Goal: Transaction & Acquisition: Obtain resource

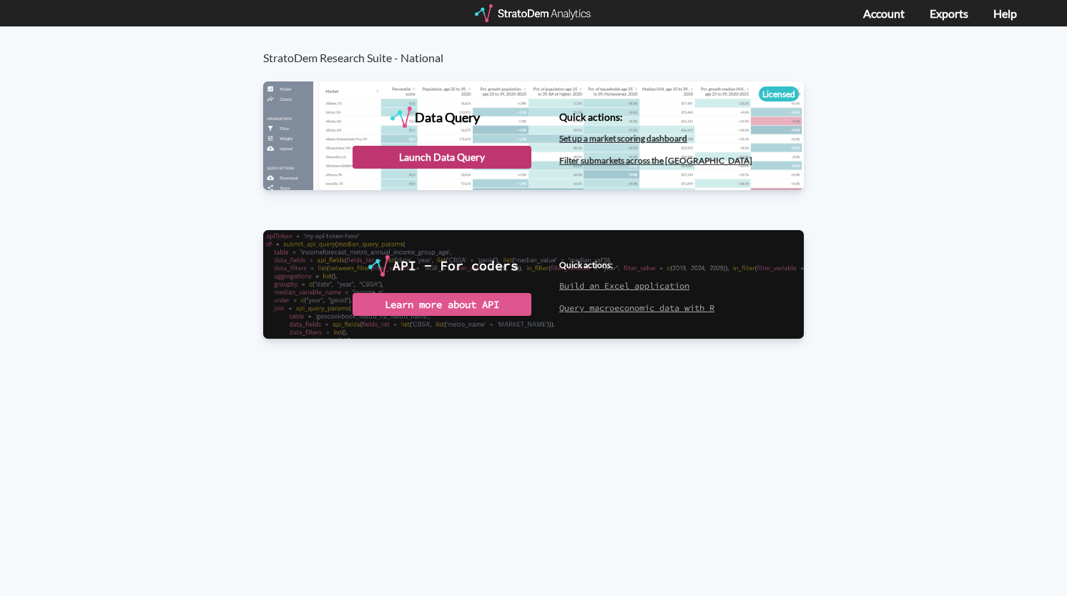
click at [439, 162] on div "Launch Data Query" at bounding box center [441, 157] width 179 height 23
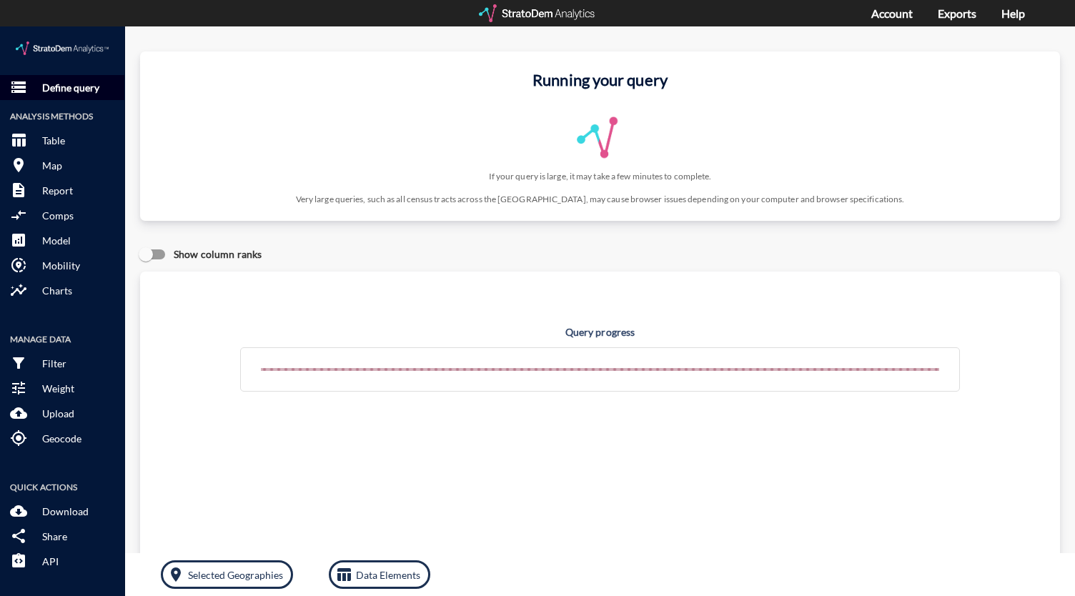
click button "storage Define query"
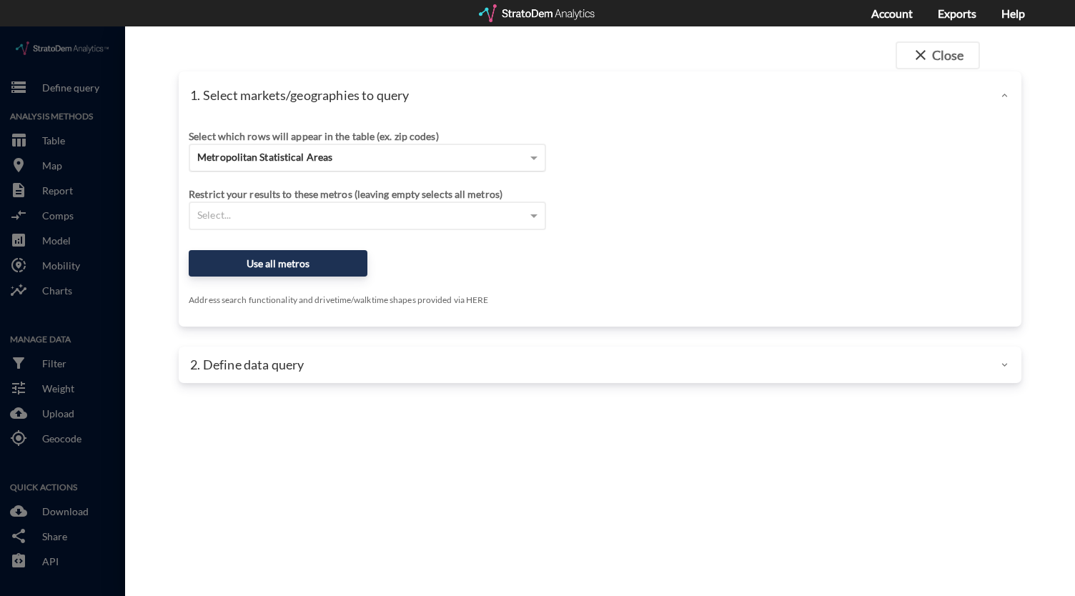
click div "Metropolitan Statistical Areas"
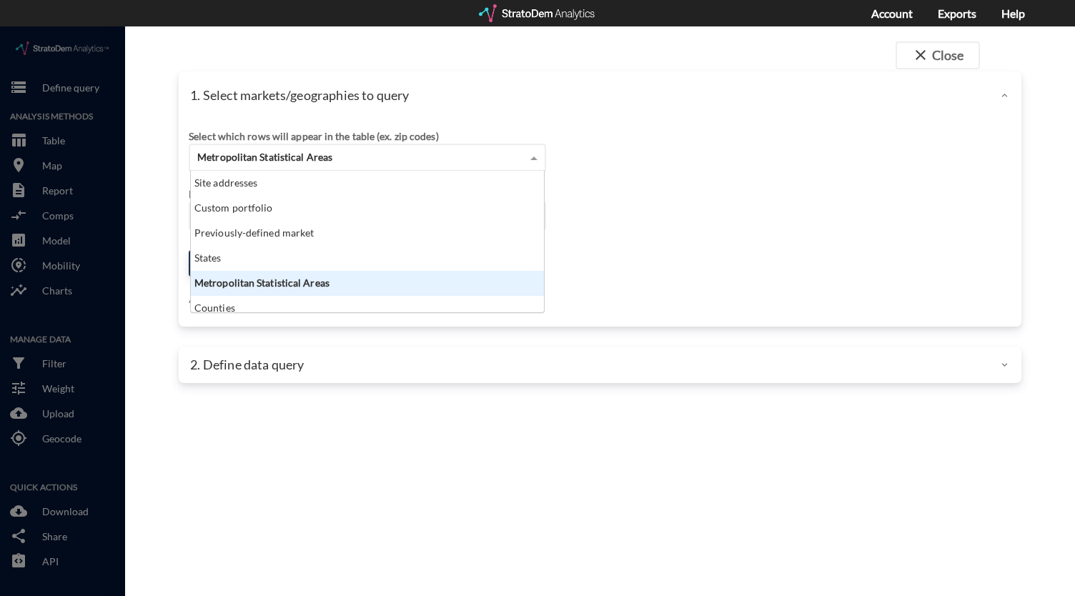
scroll to position [130, 345]
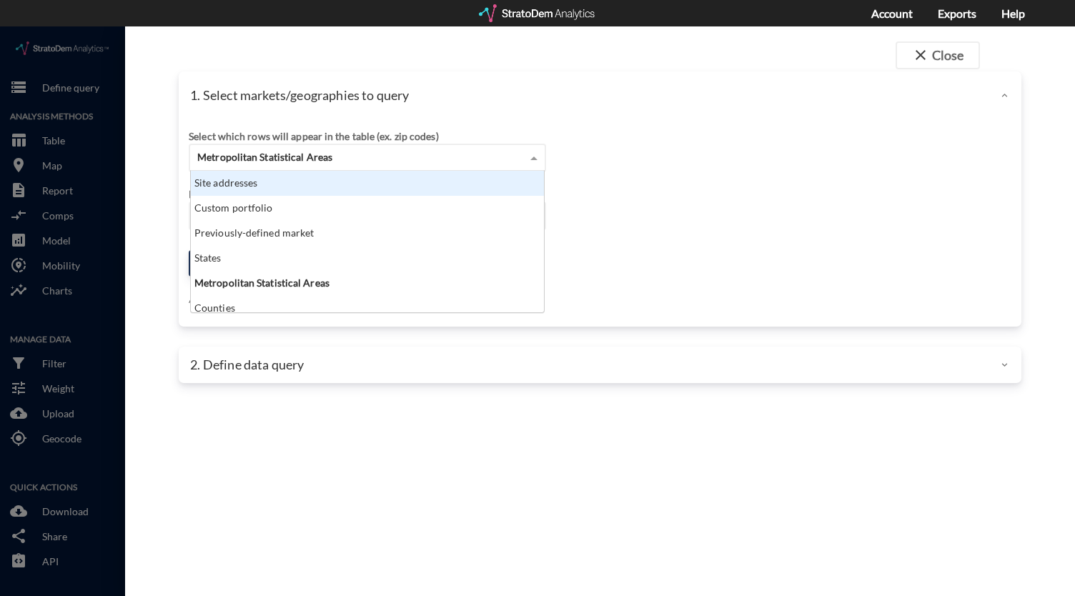
click div "Site addresses"
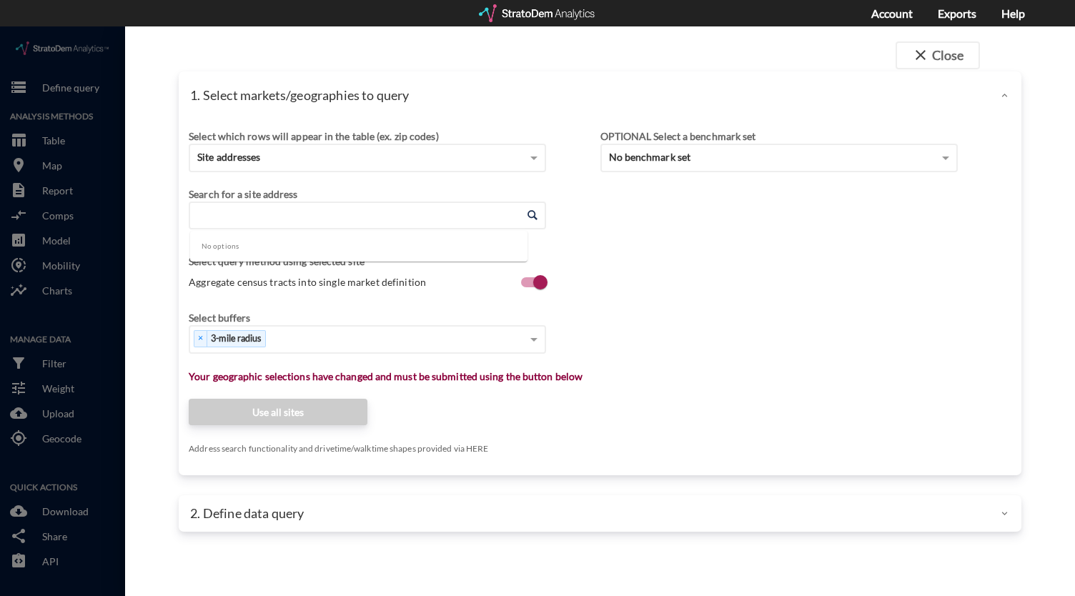
click input "Enter an address"
paste input "[STREET_ADDRESS]"
click li "[STREET_ADDRESS][US_STATE]"
type input "[STREET_ADDRESS][US_STATE]"
click div "× 3-mile radius"
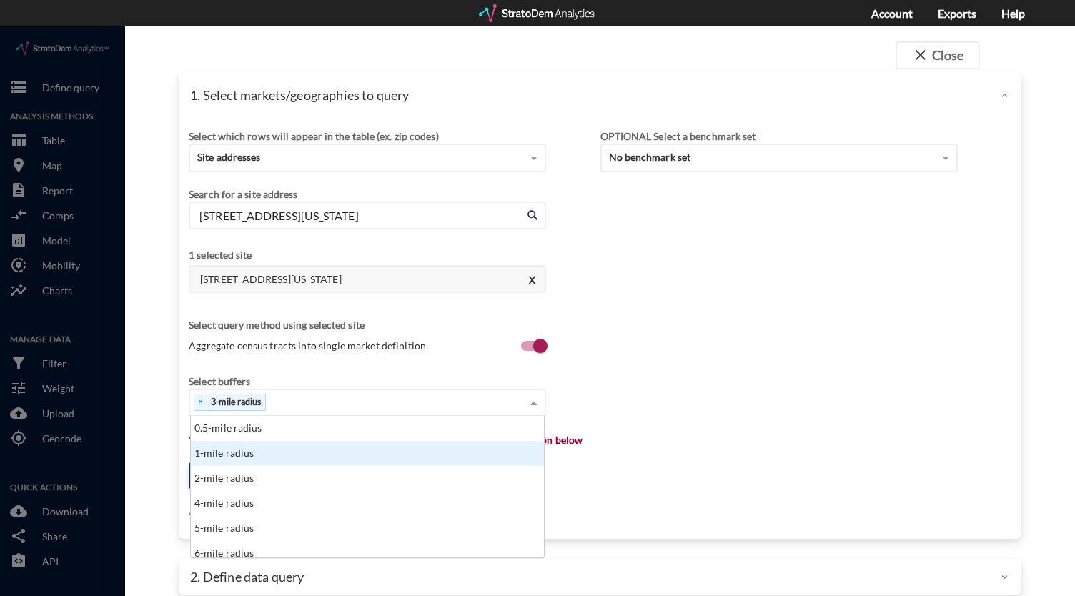
click div "1-mile radius"
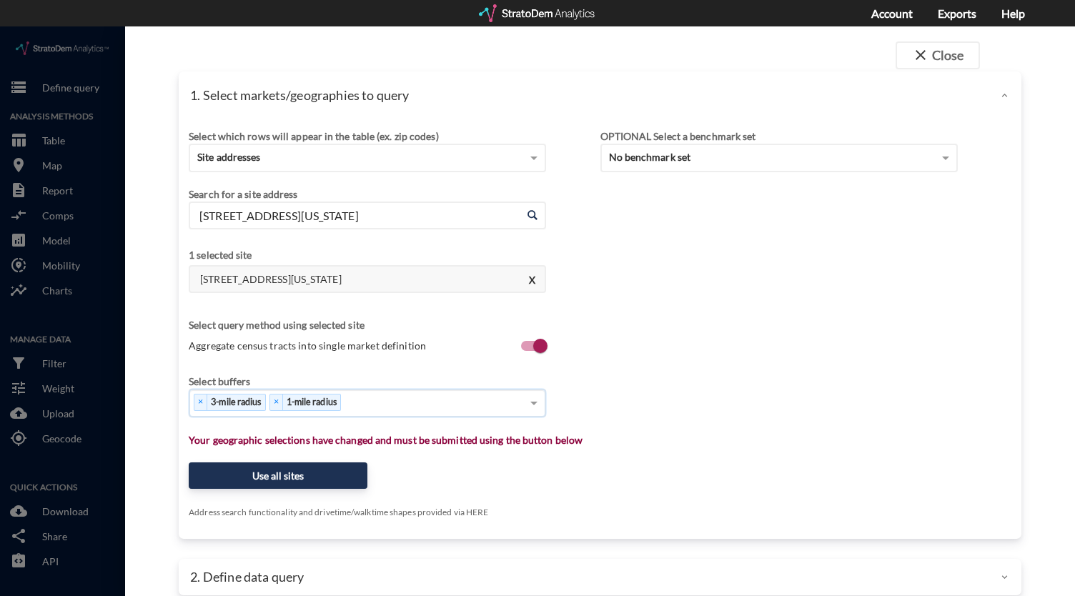
click div "× 3-mile radius × 1-mile radius"
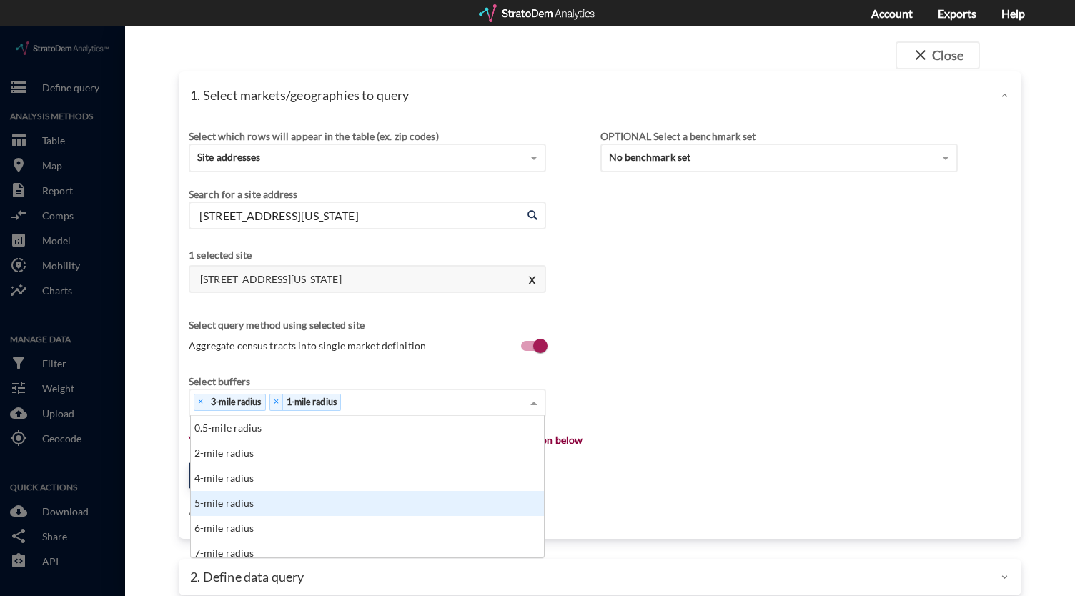
click div "5-mile radius"
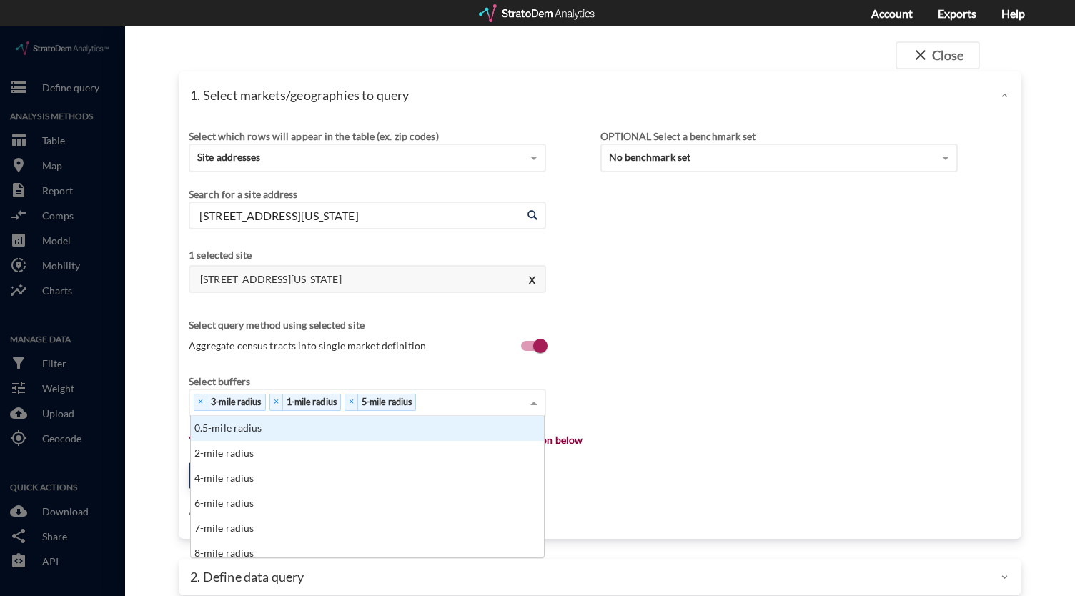
click div "× 3-mile radius × 1-mile radius × 5-mile radius"
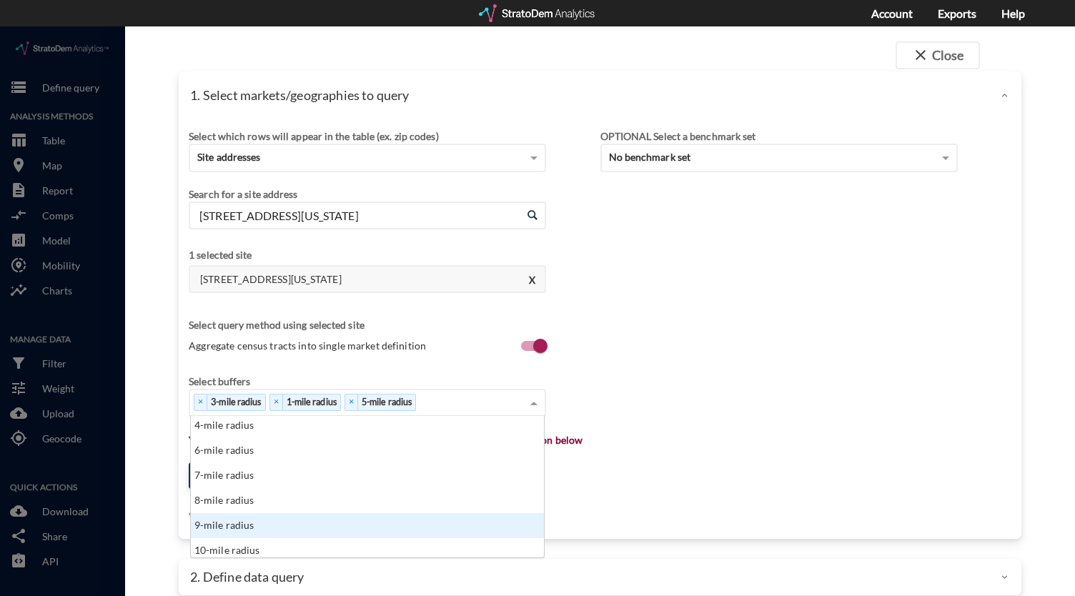
scroll to position [57, 0]
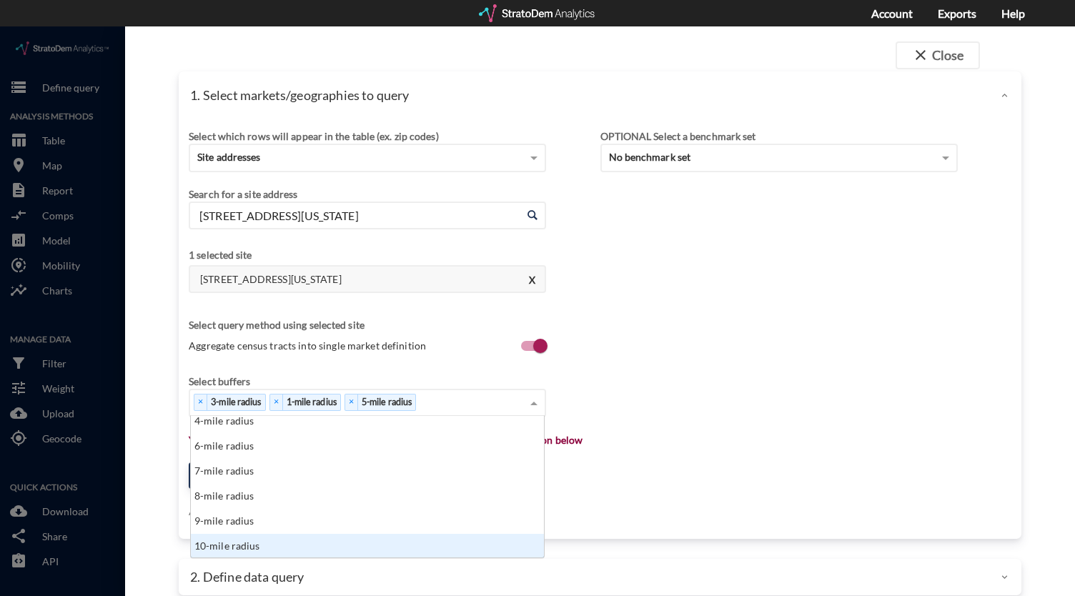
click div "10-mile radius"
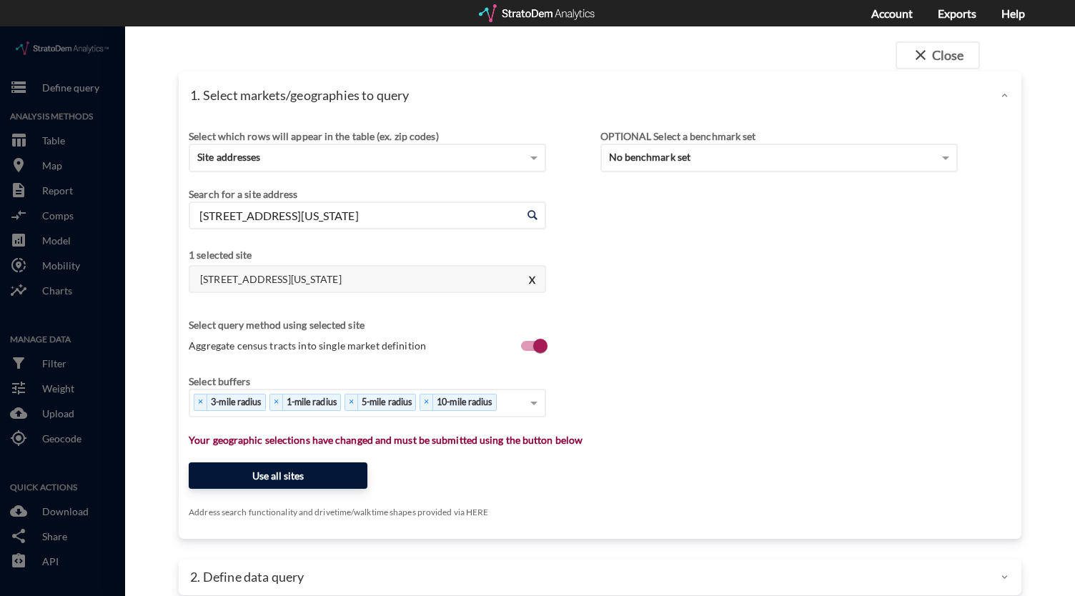
click button "Use all sites"
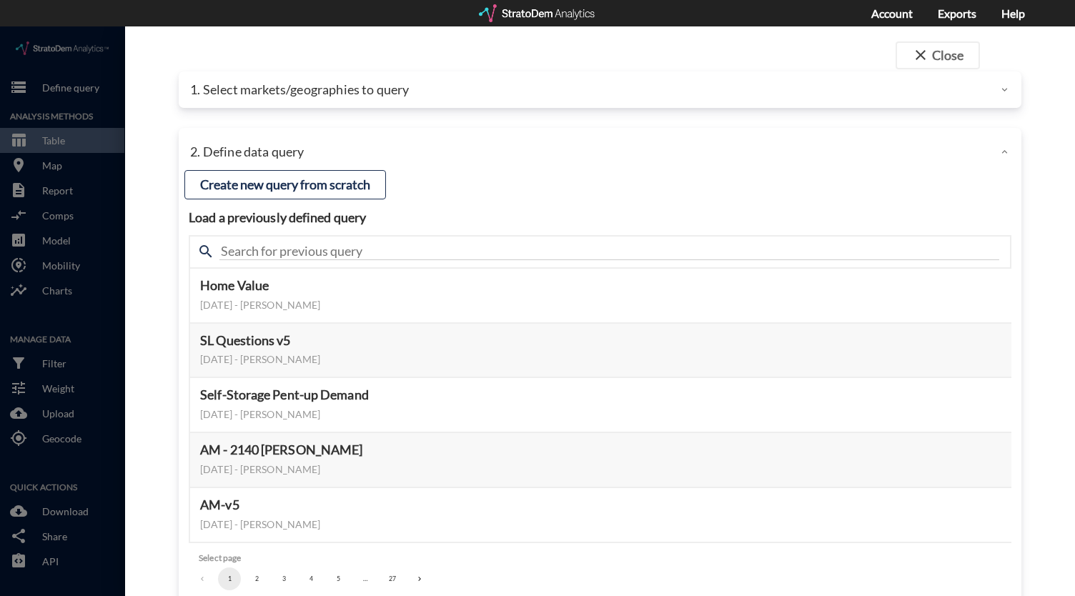
click button "5"
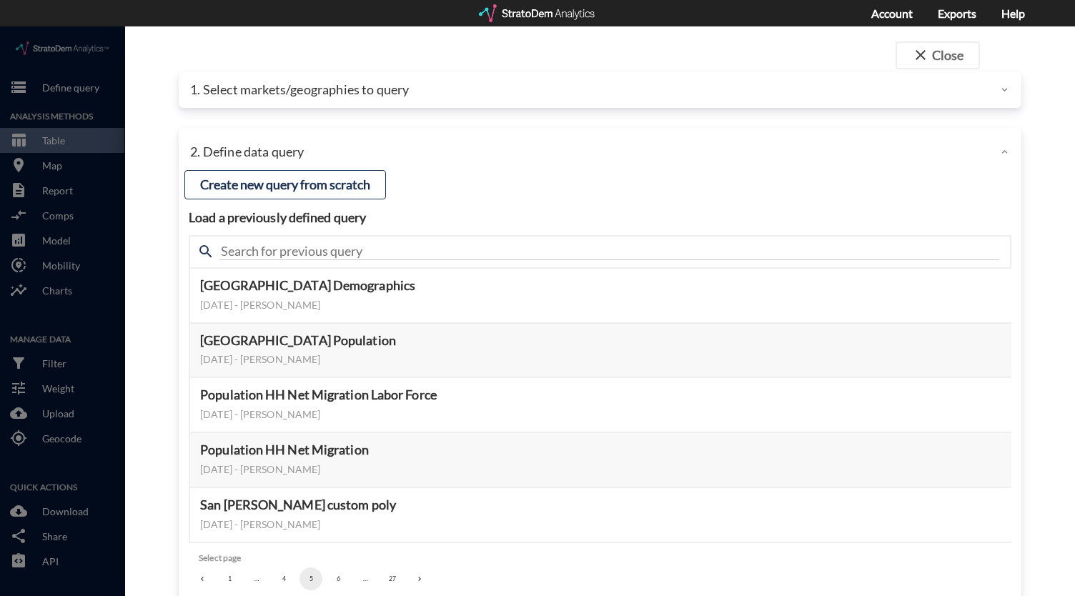
click button "6"
click button "7"
click button "8"
click button "10"
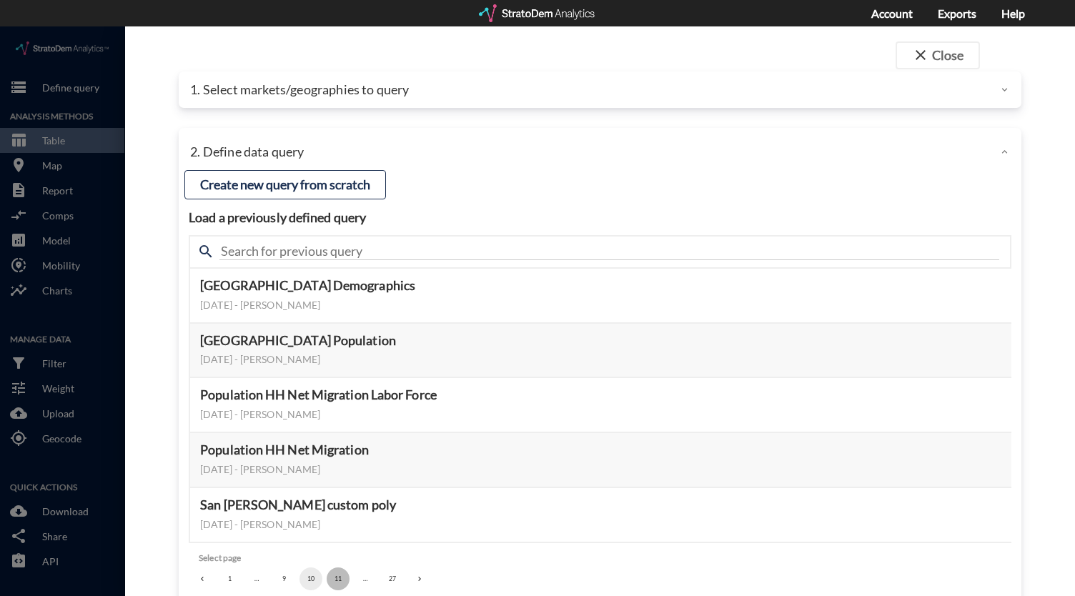
click button "11"
click button "13"
click button "14"
click button "15"
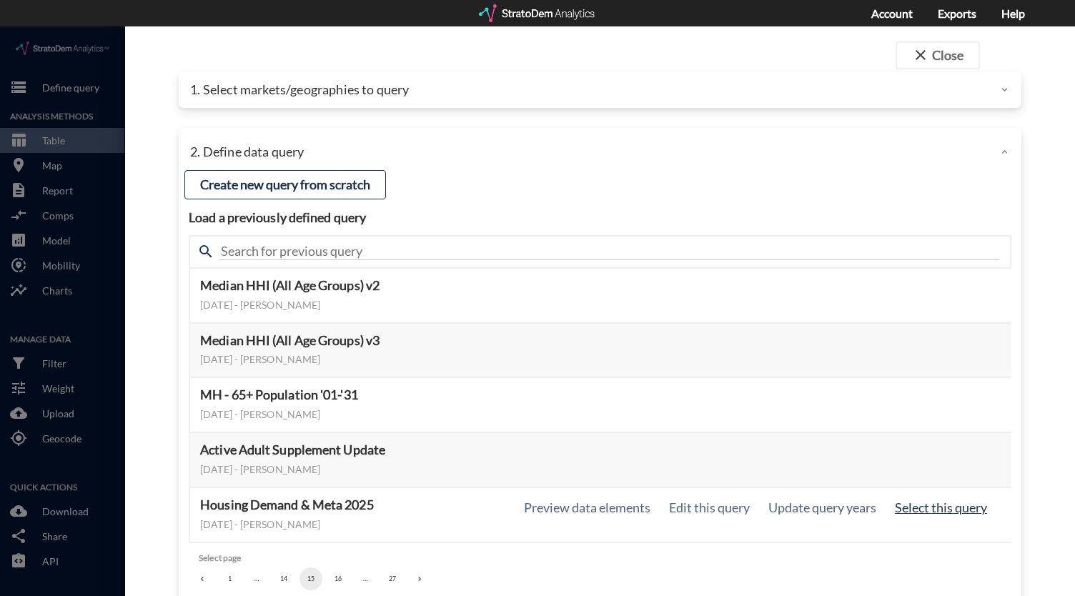
click button "Select this query"
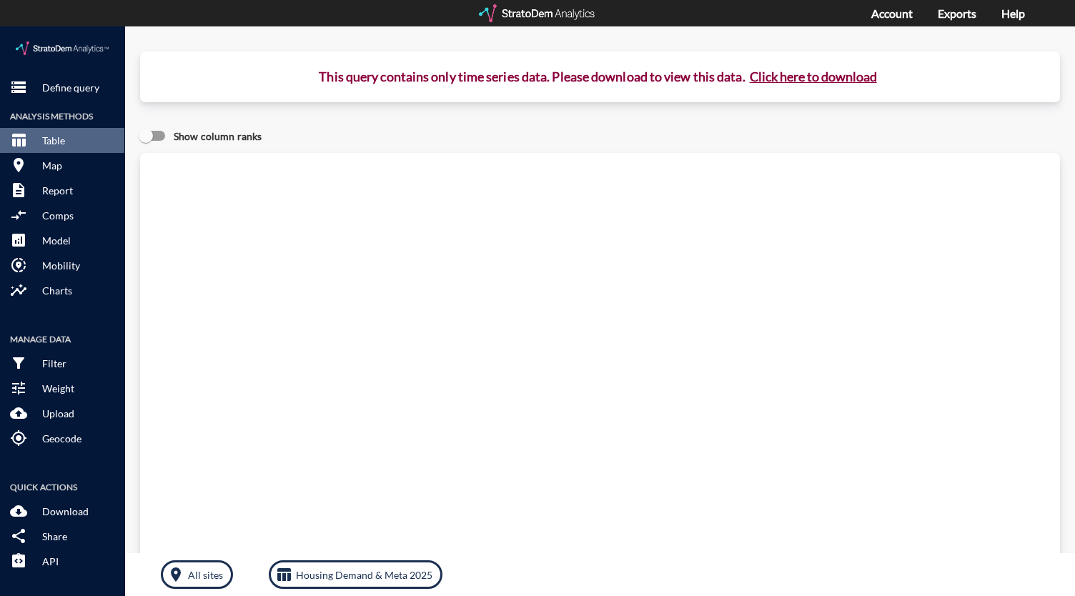
click button "Click here to download"
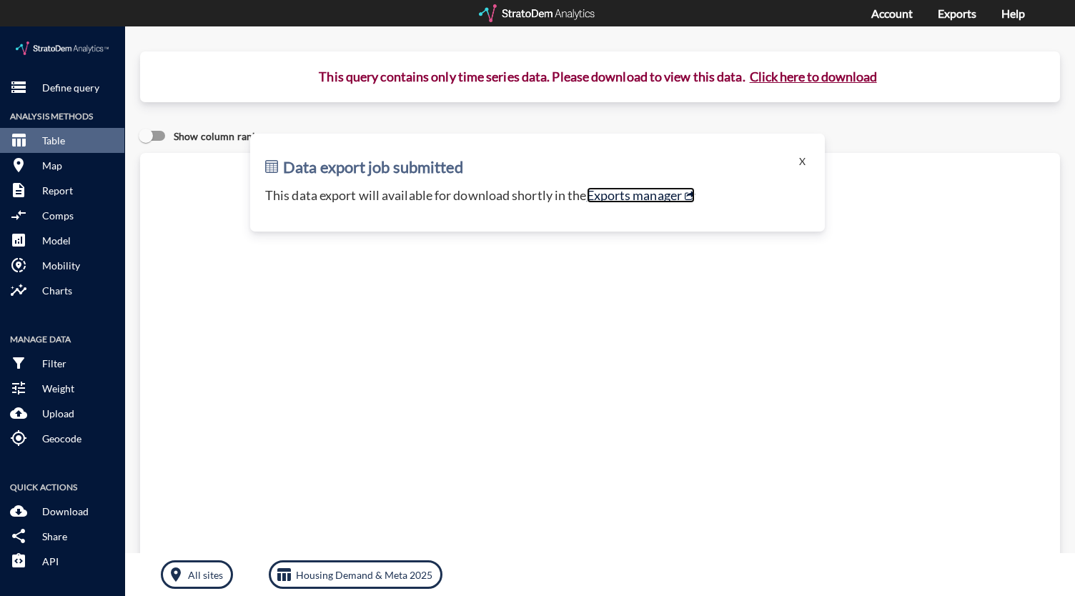
click link "Exports manager"
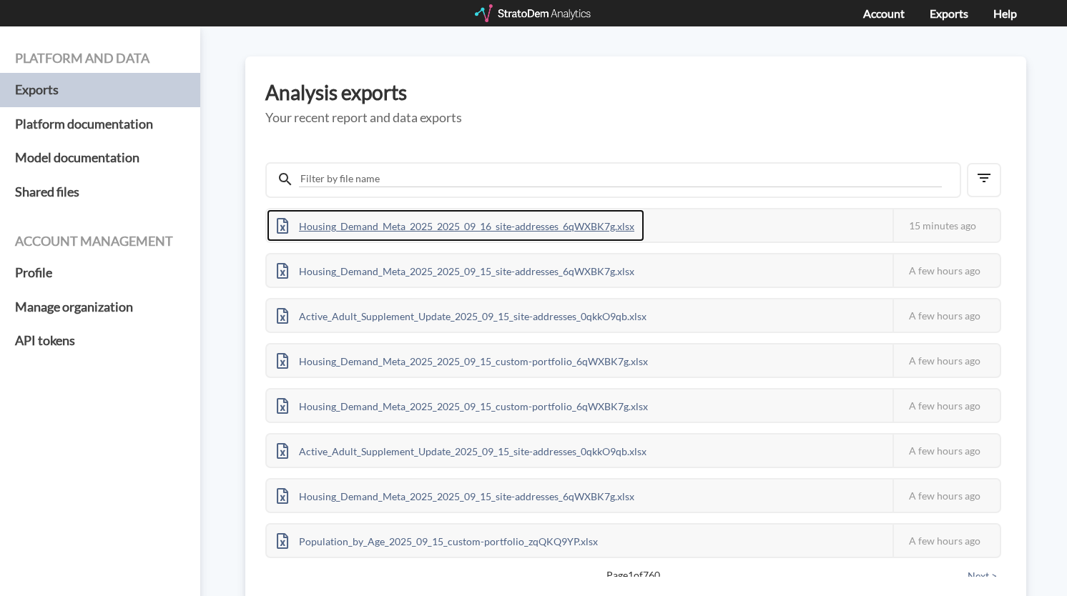
click at [445, 224] on div "Housing_Demand_Meta_2025_2025_09_16_site-addresses_6qWXBK7g.xlsx" at bounding box center [455, 225] width 377 height 32
